Goal: Task Accomplishment & Management: Manage account settings

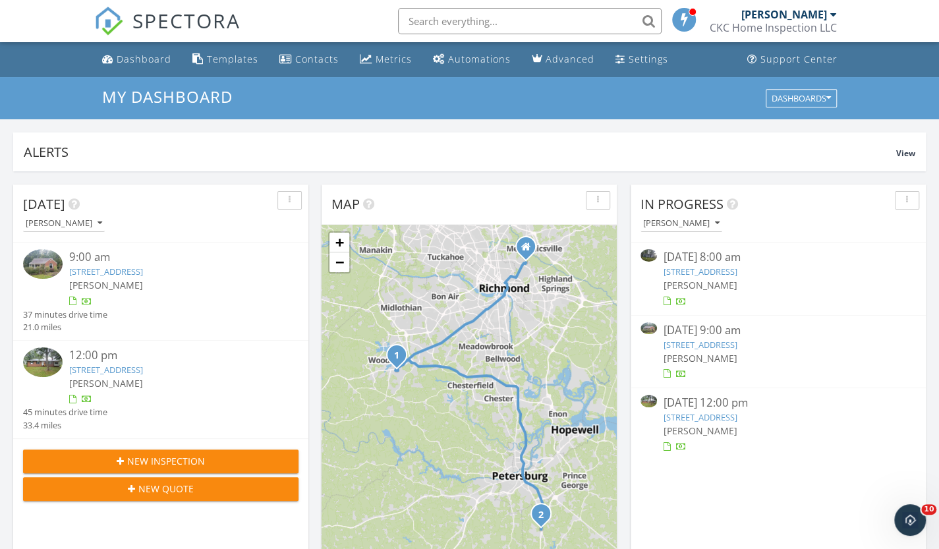
click at [704, 341] on link "7100 Deer Thicket Dr, Midlothian, VA 23112" at bounding box center [701, 345] width 74 height 12
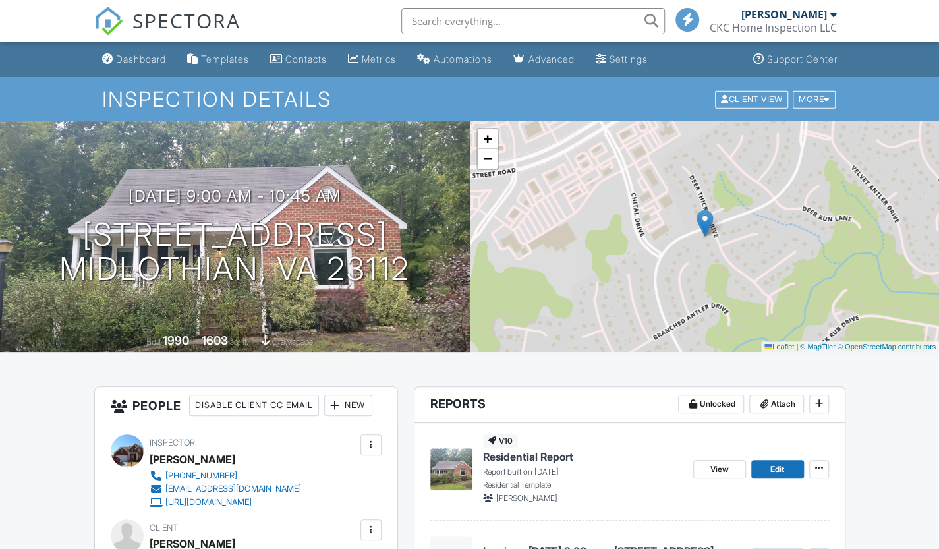
scroll to position [66, 0]
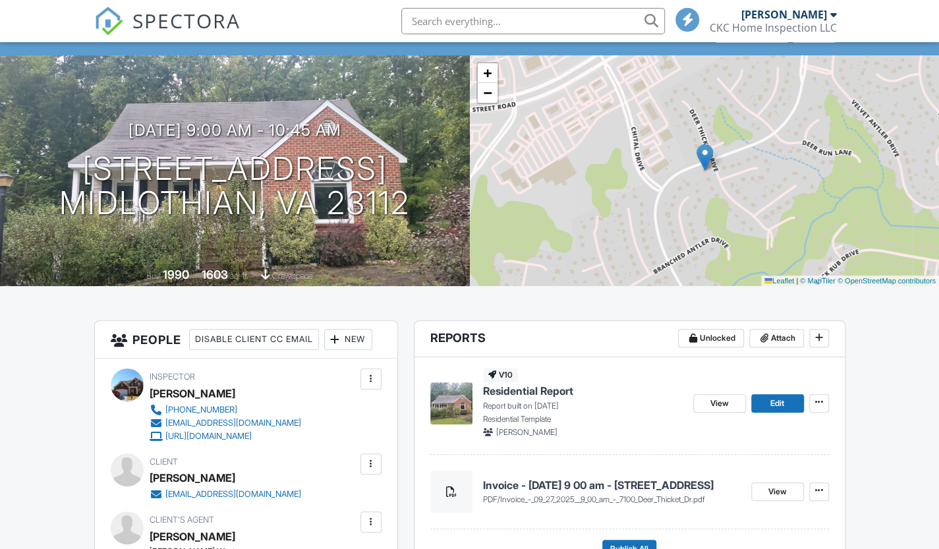
click at [457, 408] on img at bounding box center [451, 403] width 42 height 42
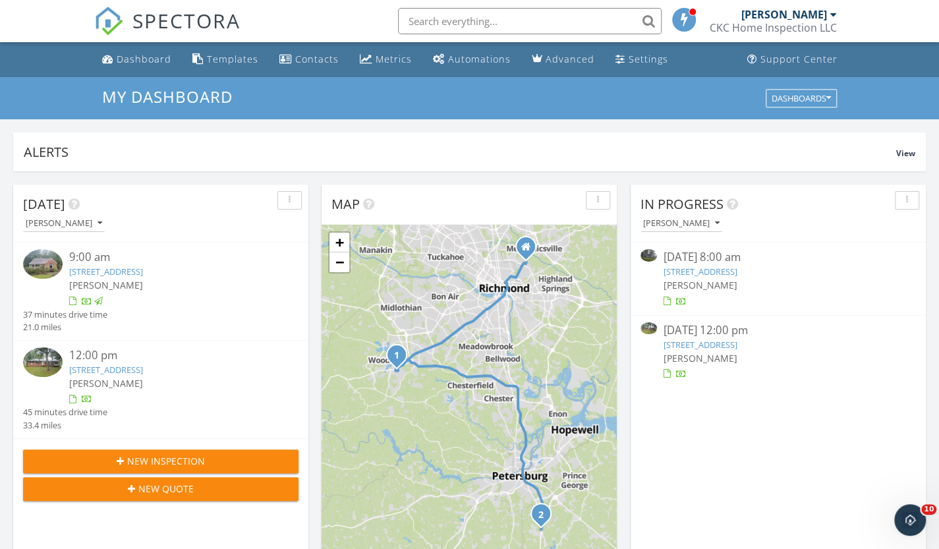
click at [680, 279] on span "[PERSON_NAME]" at bounding box center [701, 285] width 74 height 13
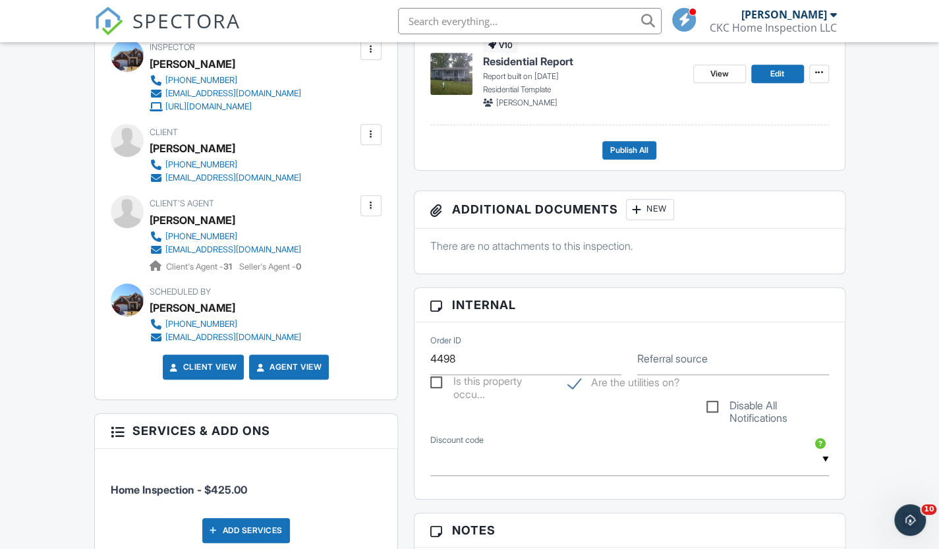
scroll to position [659, 0]
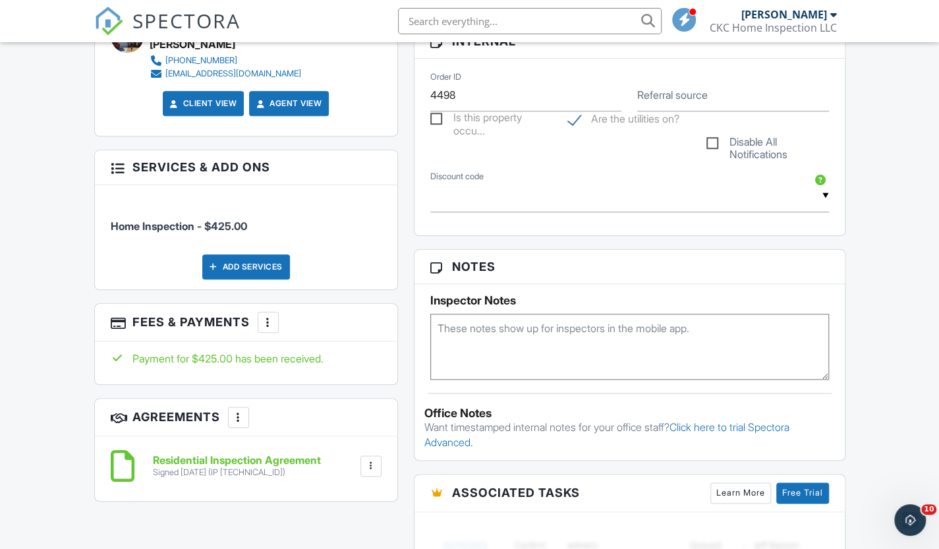
click at [275, 320] on div at bounding box center [268, 322] width 13 height 13
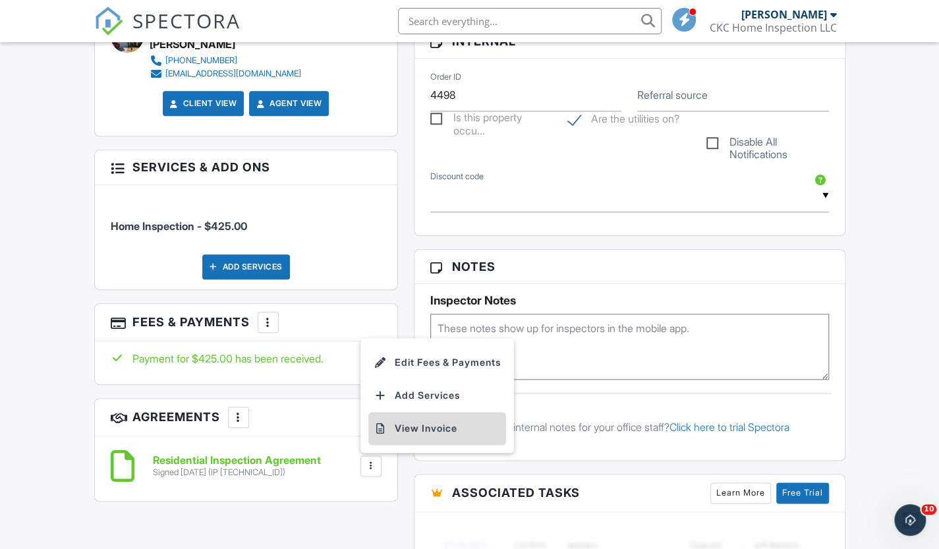
click at [413, 426] on li "View Invoice" at bounding box center [437, 428] width 138 height 33
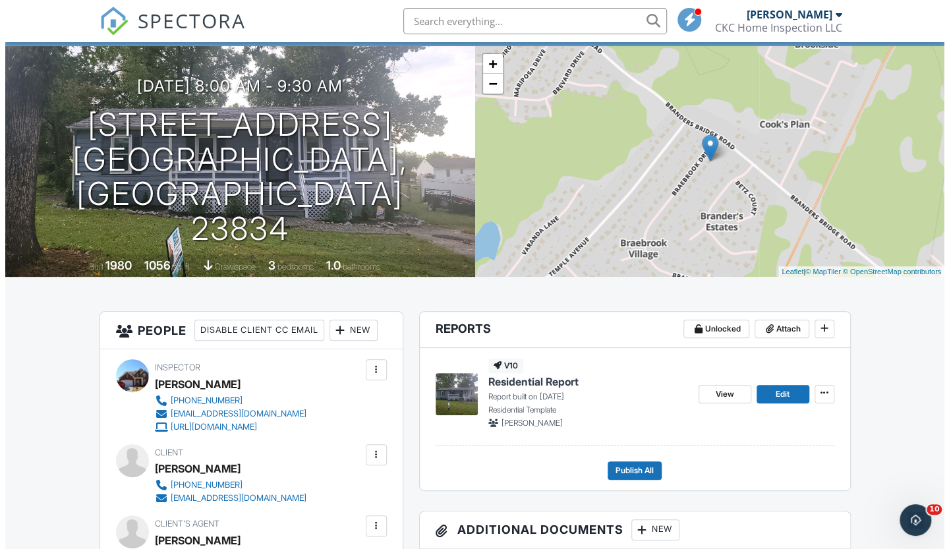
scroll to position [0, 0]
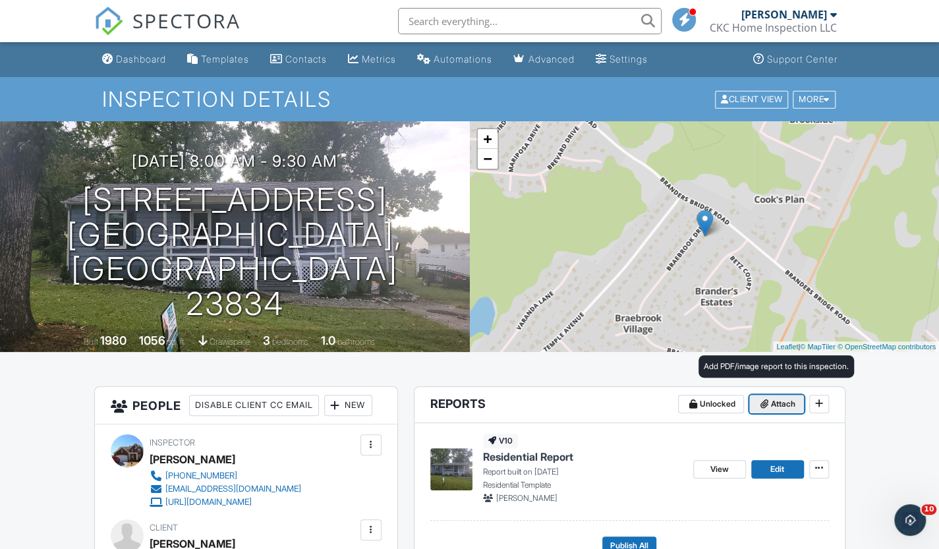
click at [770, 411] on button "Attach" at bounding box center [776, 404] width 55 height 18
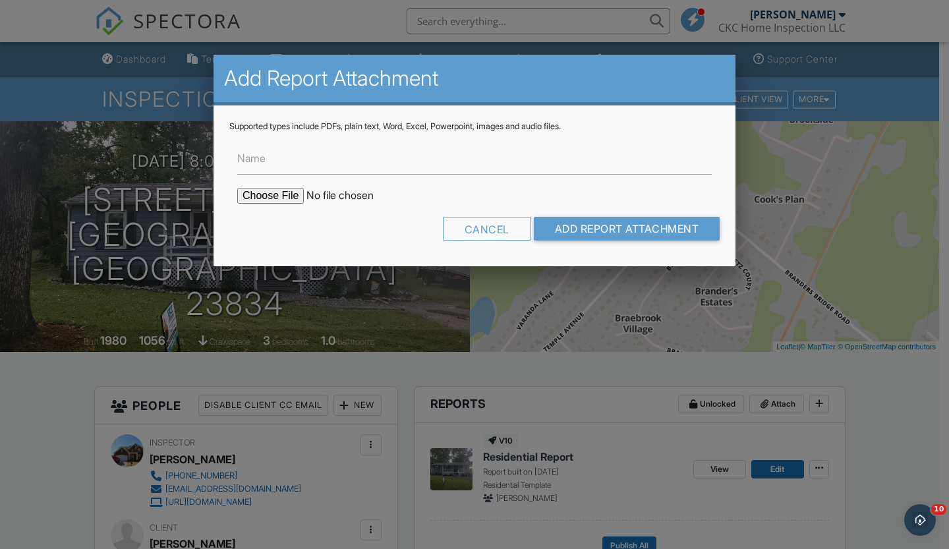
click at [262, 190] on input "file" at bounding box center [349, 196] width 224 height 16
type input "C:\fakepath\Invoice - 09_26_2025 8_00 am - 19105 Braebrook Dr.pdf"
click at [627, 225] on input "Add Report Attachment" at bounding box center [627, 229] width 187 height 24
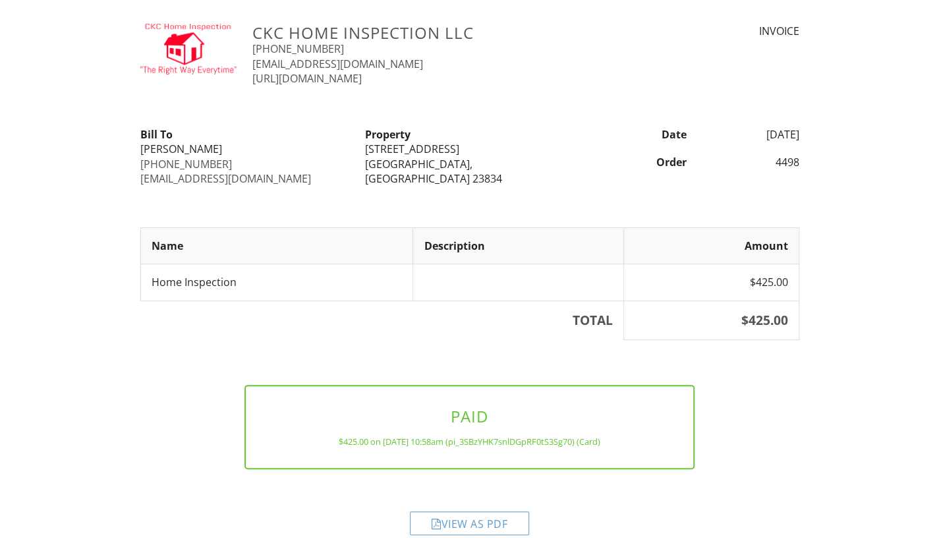
scroll to position [26, 0]
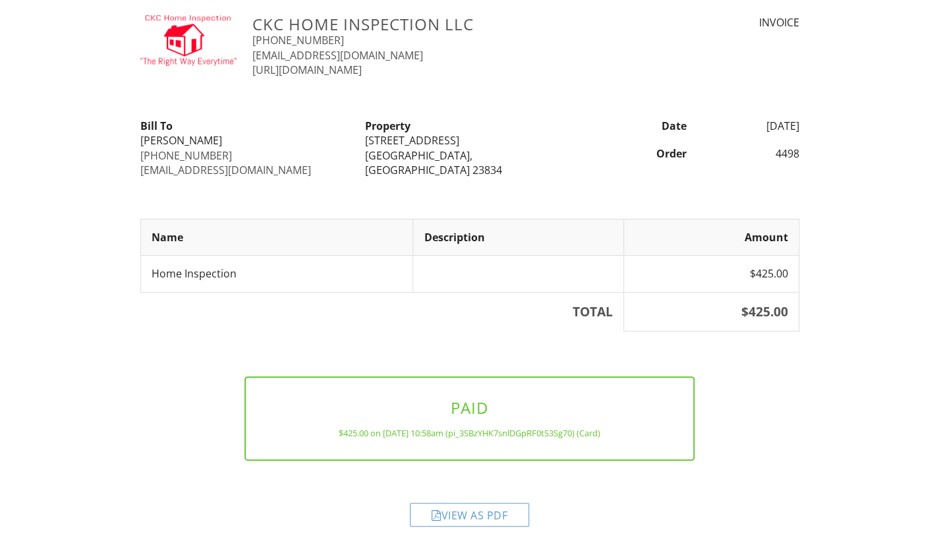
click at [482, 515] on div "View as PDF" at bounding box center [469, 515] width 119 height 24
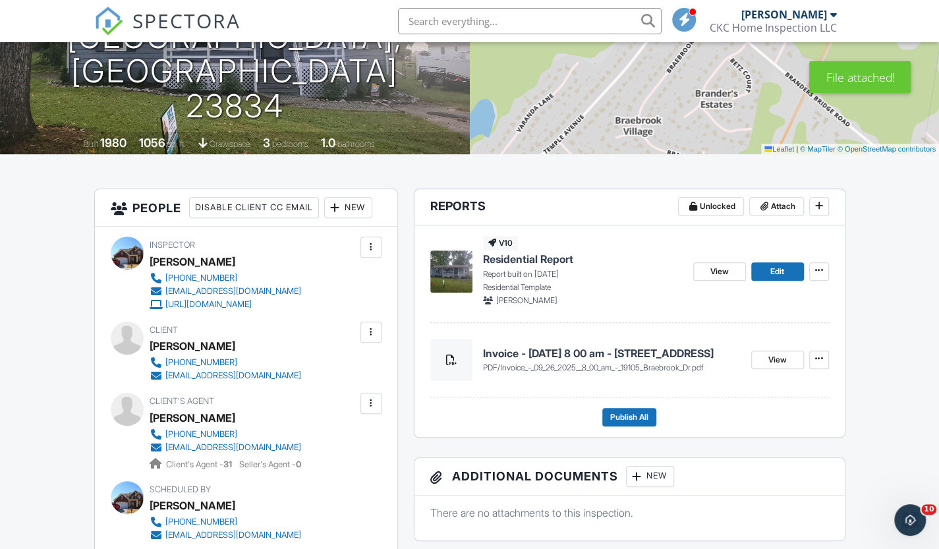
scroll to position [66, 0]
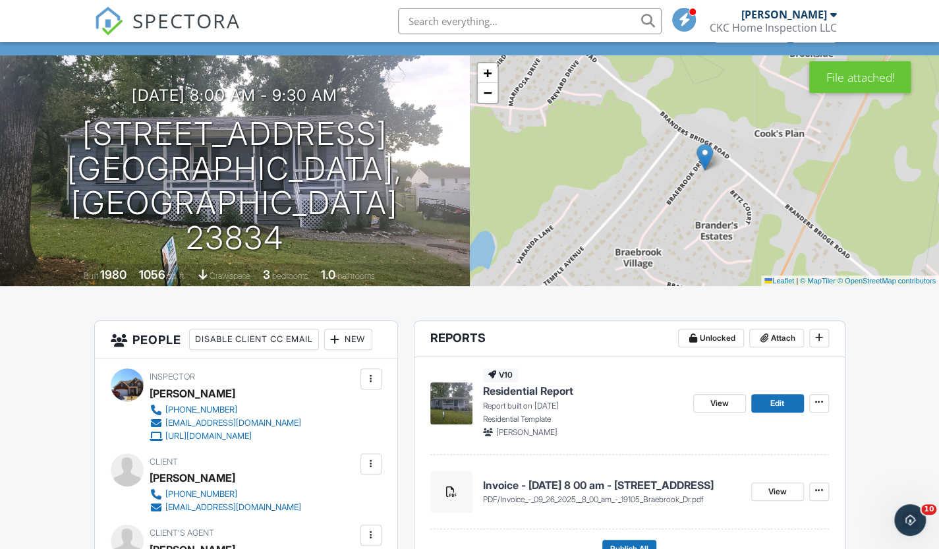
click at [446, 402] on img at bounding box center [451, 403] width 42 height 42
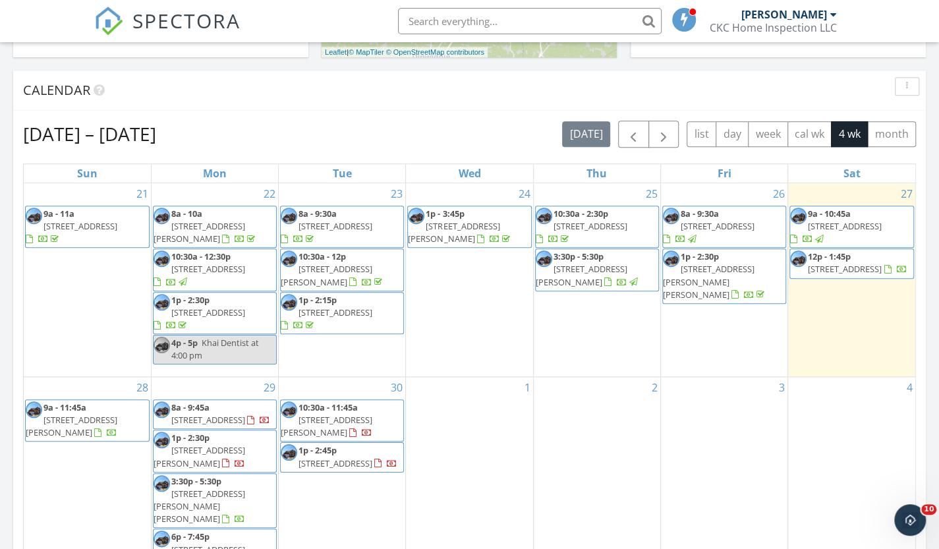
scroll to position [593, 0]
